Goal: Information Seeking & Learning: Learn about a topic

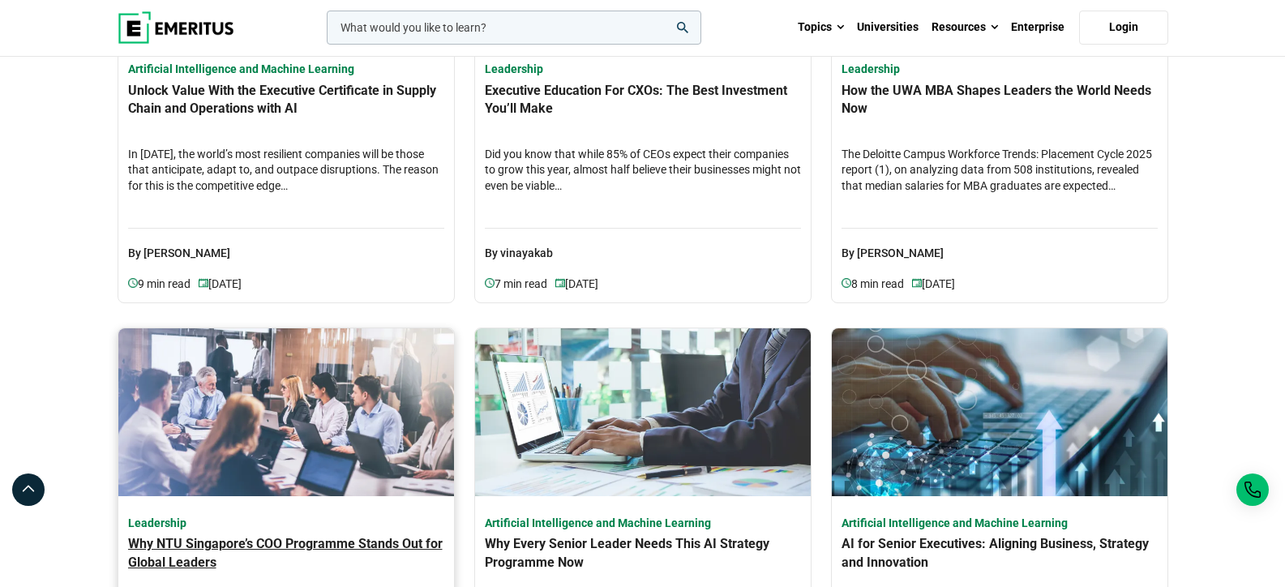
scroll to position [293, 0]
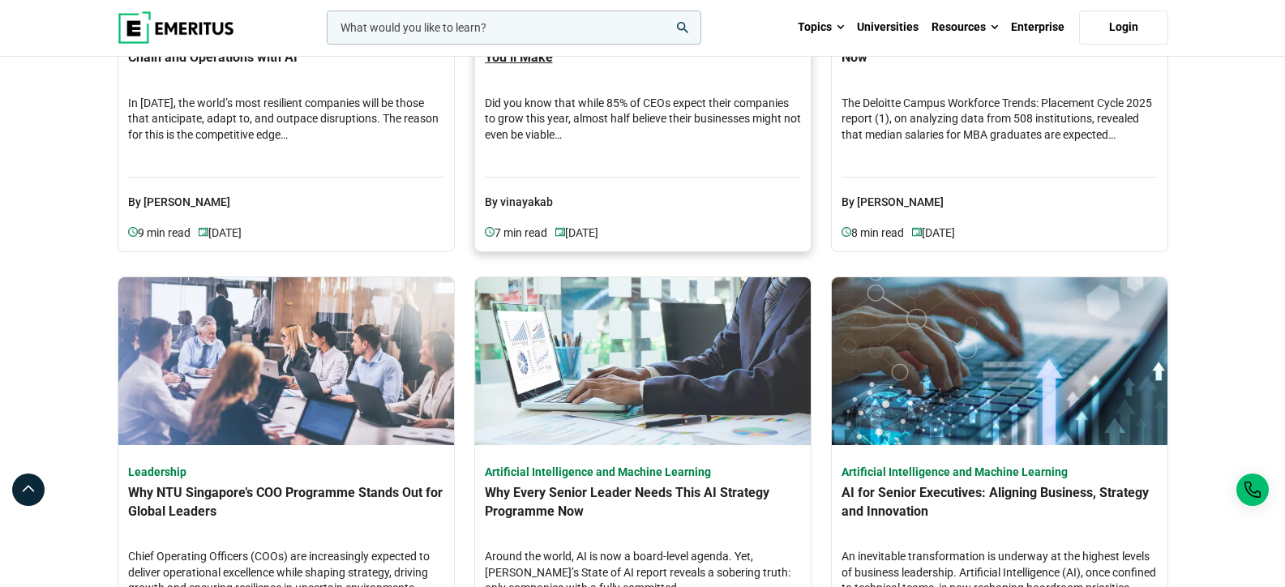
click at [604, 186] on p "By vinayakab" at bounding box center [643, 194] width 316 height 35
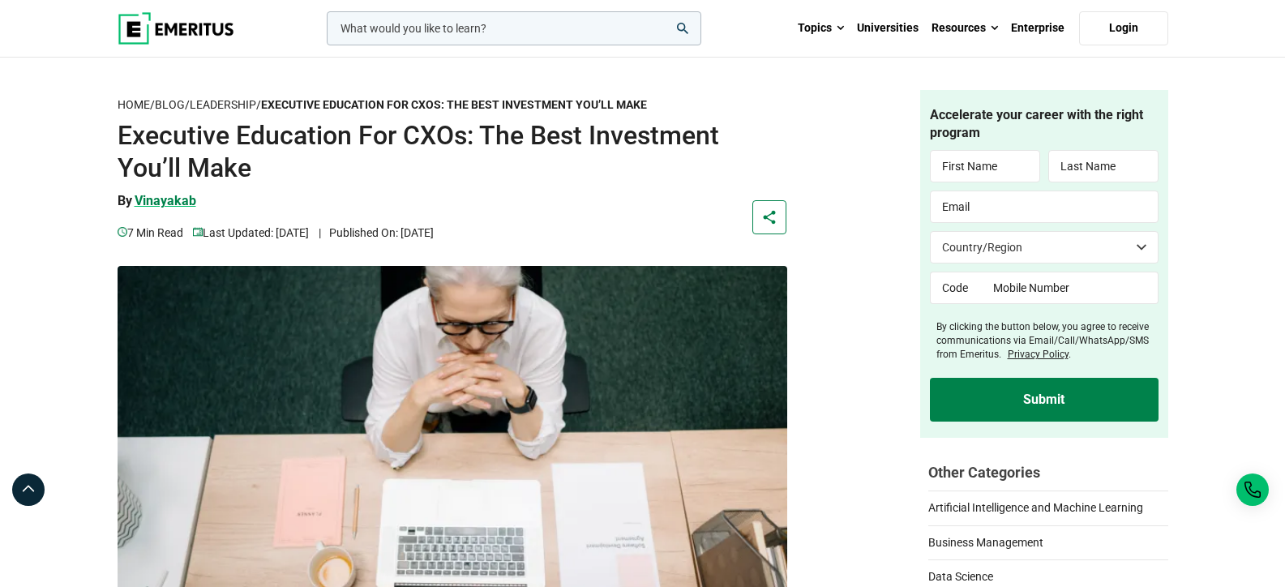
click at [165, 199] on p "vinayakab" at bounding box center [166, 201] width 62 height 18
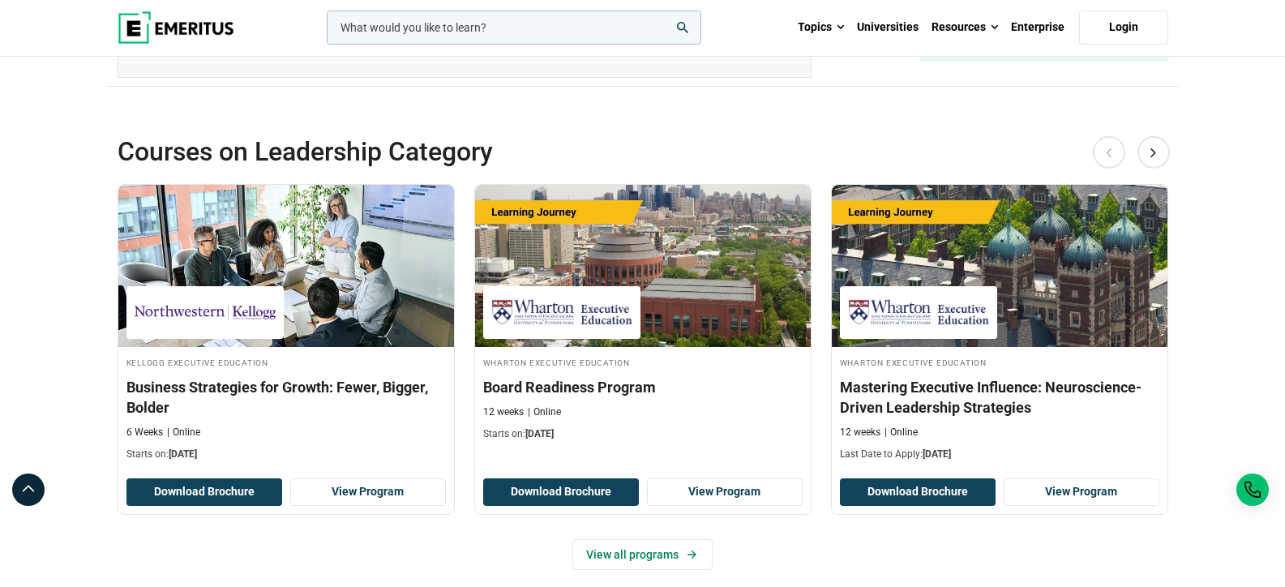
scroll to position [4884, 0]
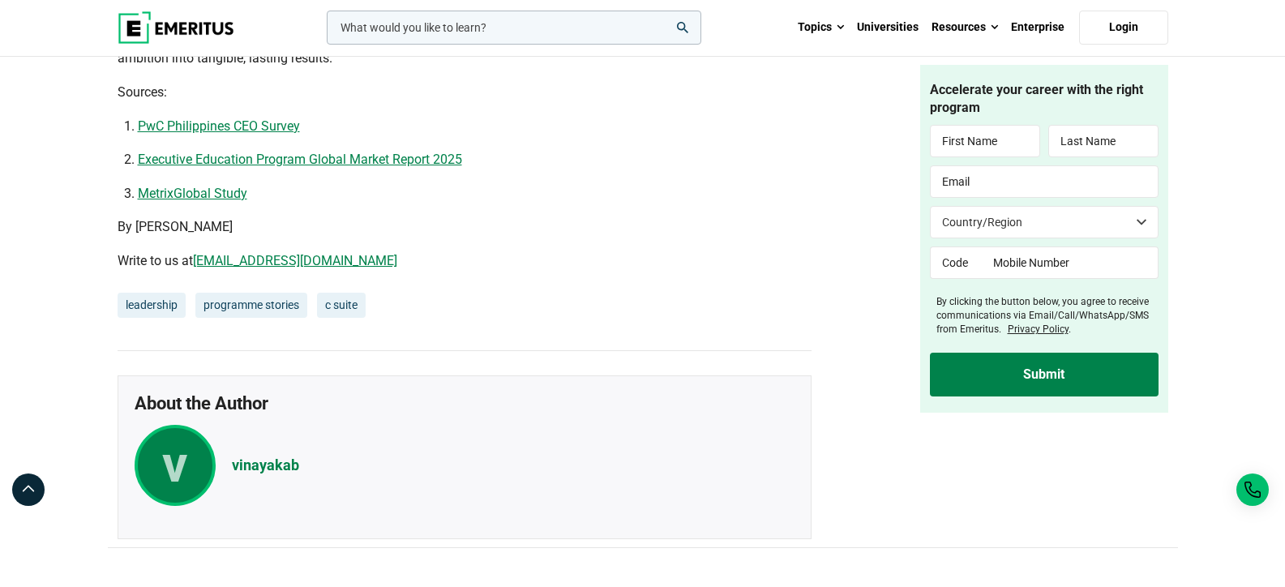
click at [172, 234] on span "By [PERSON_NAME]" at bounding box center [175, 226] width 115 height 15
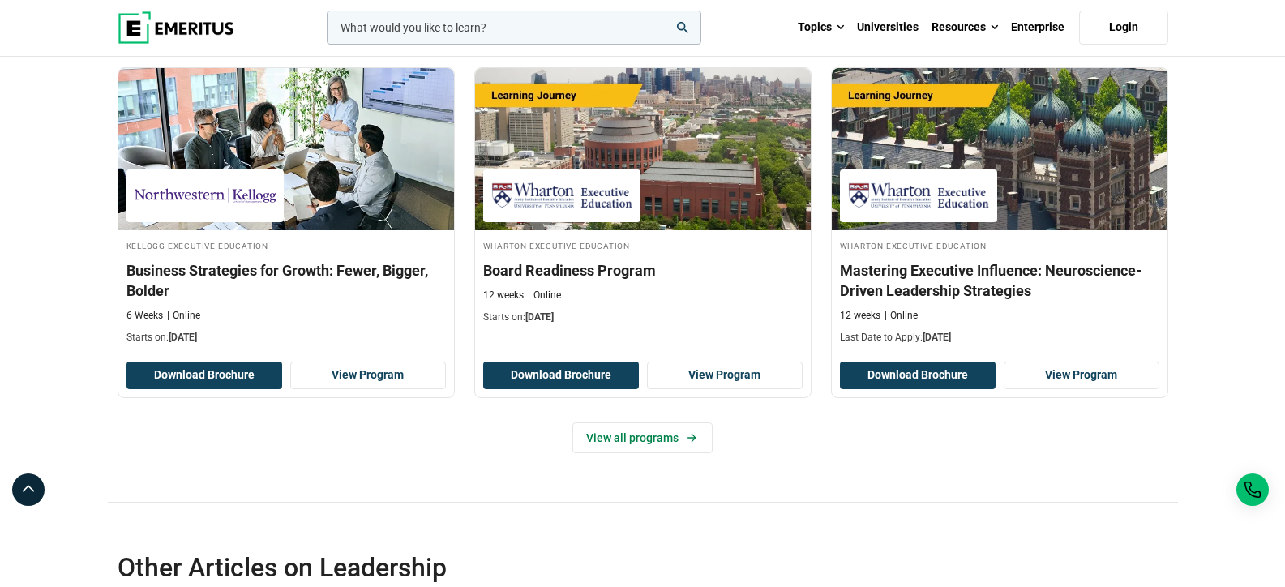
scroll to position [5954, 0]
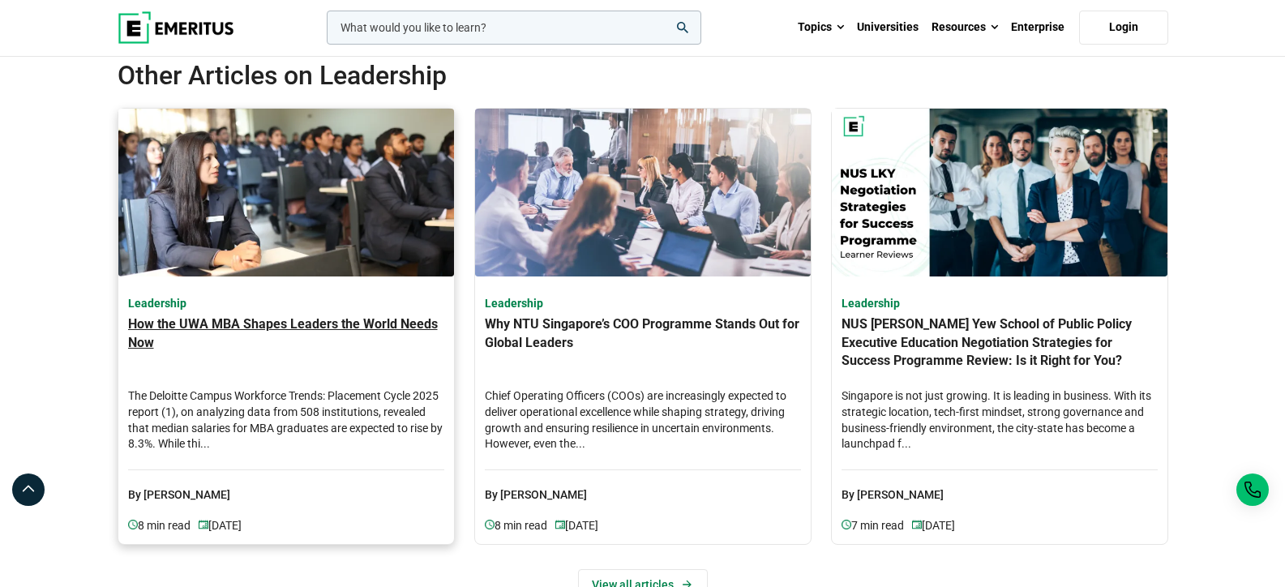
click at [302, 223] on img at bounding box center [286, 193] width 336 height 168
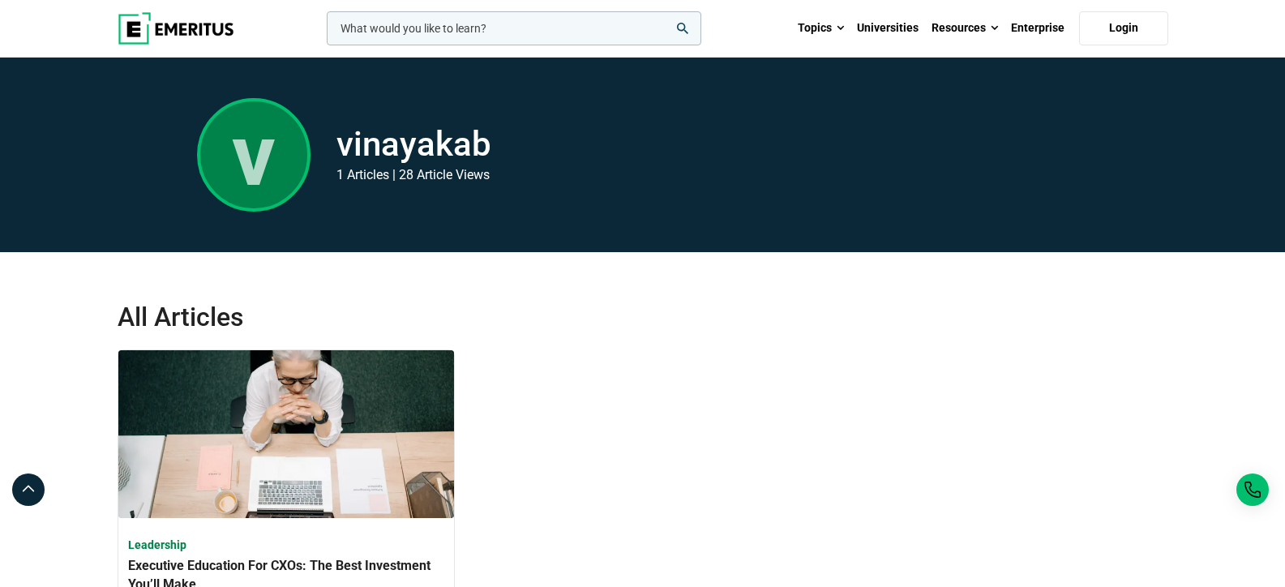
click at [441, 156] on h2 "vinayakab" at bounding box center [413, 144] width 155 height 41
click at [442, 157] on h2 "vinayakab" at bounding box center [413, 144] width 155 height 41
click at [674, 185] on div "v vinayakab 1 Articles | 28 Article Views" at bounding box center [509, 154] width 624 height 113
